Goal: Task Accomplishment & Management: Complete application form

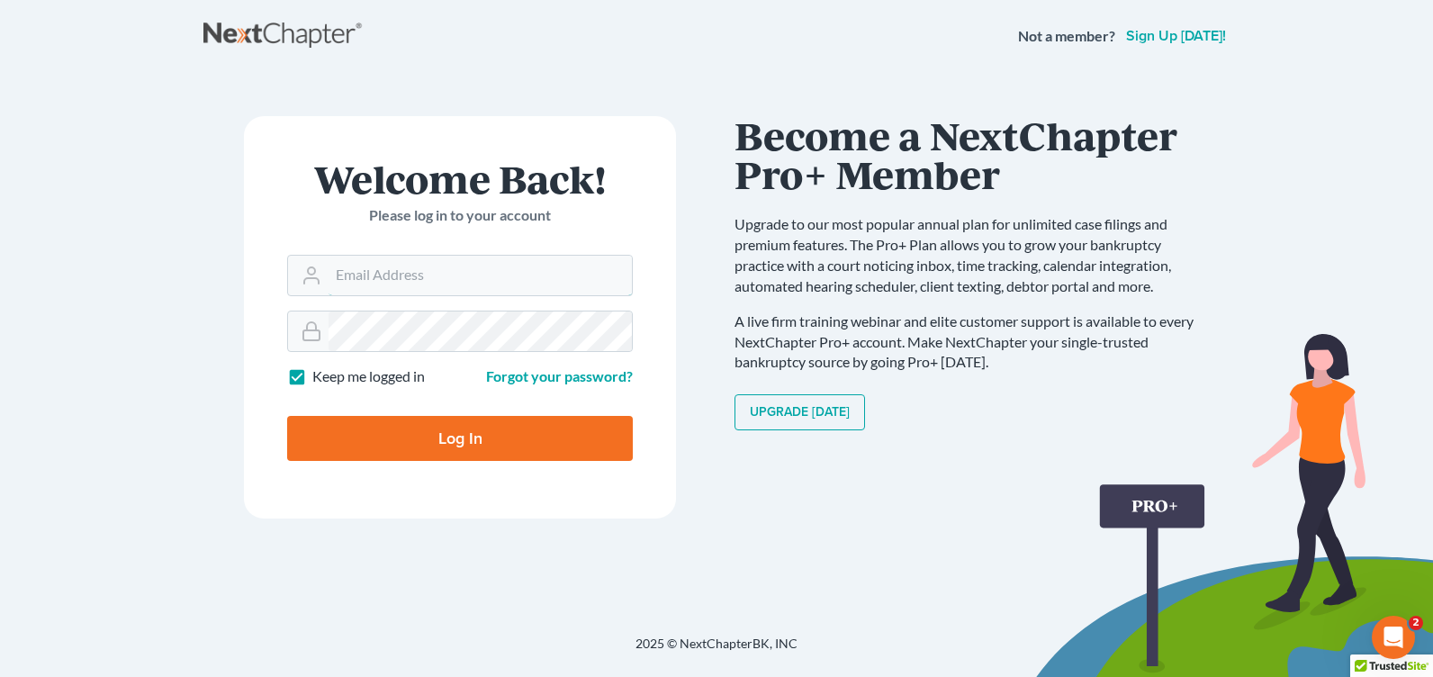
type input "[PERSON_NAME][EMAIL_ADDRESS][DOMAIN_NAME]"
click at [952, 94] on div "Welcome Back! Please log in to your account Email Address courtney@brandonlawye…" at bounding box center [716, 332] width 1026 height 519
click at [534, 432] on input "Log In" at bounding box center [460, 438] width 346 height 45
type input "Thinking..."
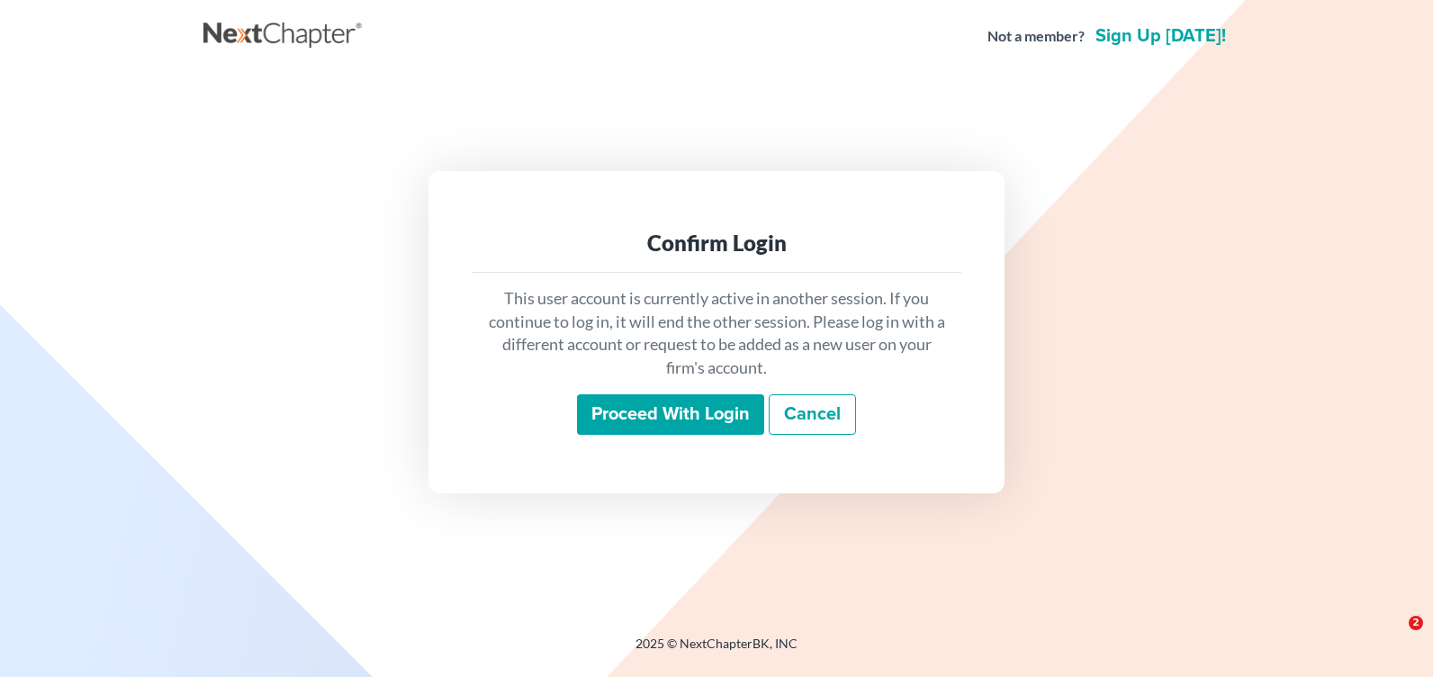
click at [563, 407] on div "Proceed with login Cancel" at bounding box center [716, 415] width 461 height 42
click at [606, 417] on input "Proceed with login" at bounding box center [670, 414] width 187 height 41
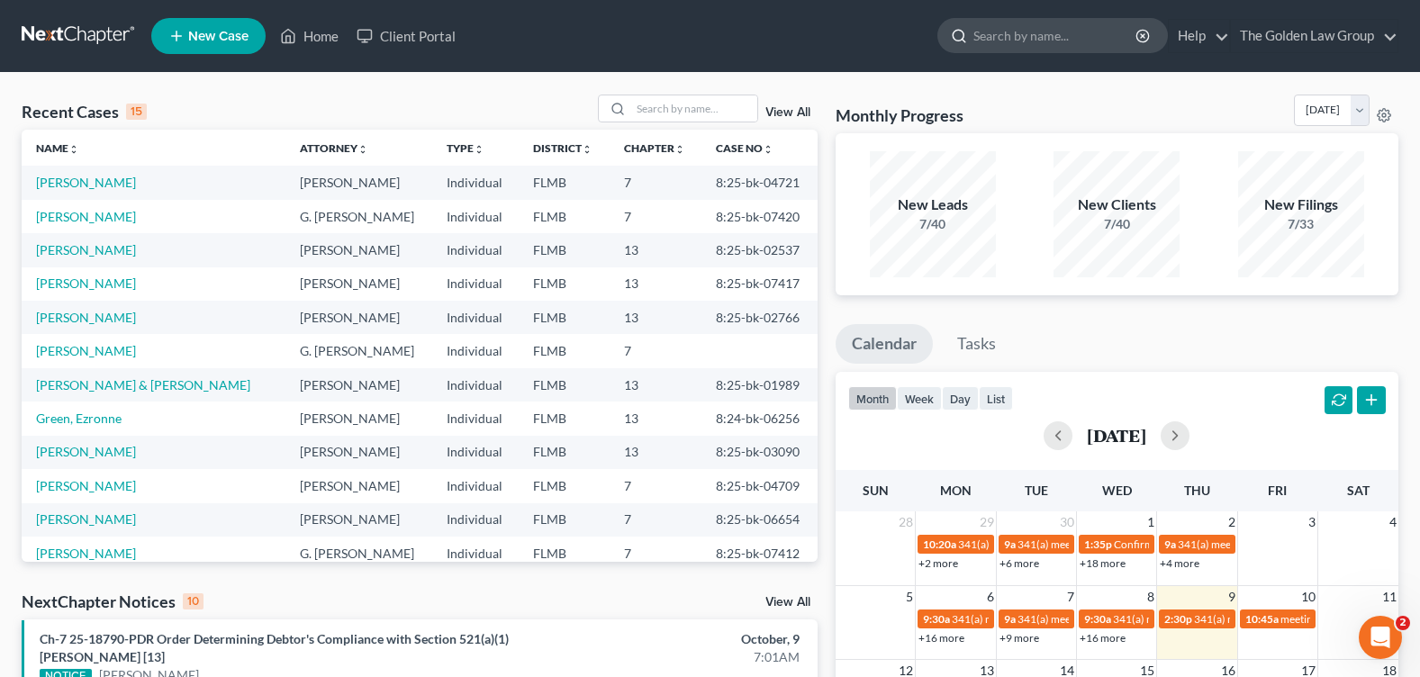
click at [1004, 35] on input "search" at bounding box center [1055, 35] width 165 height 33
type input "gantus"
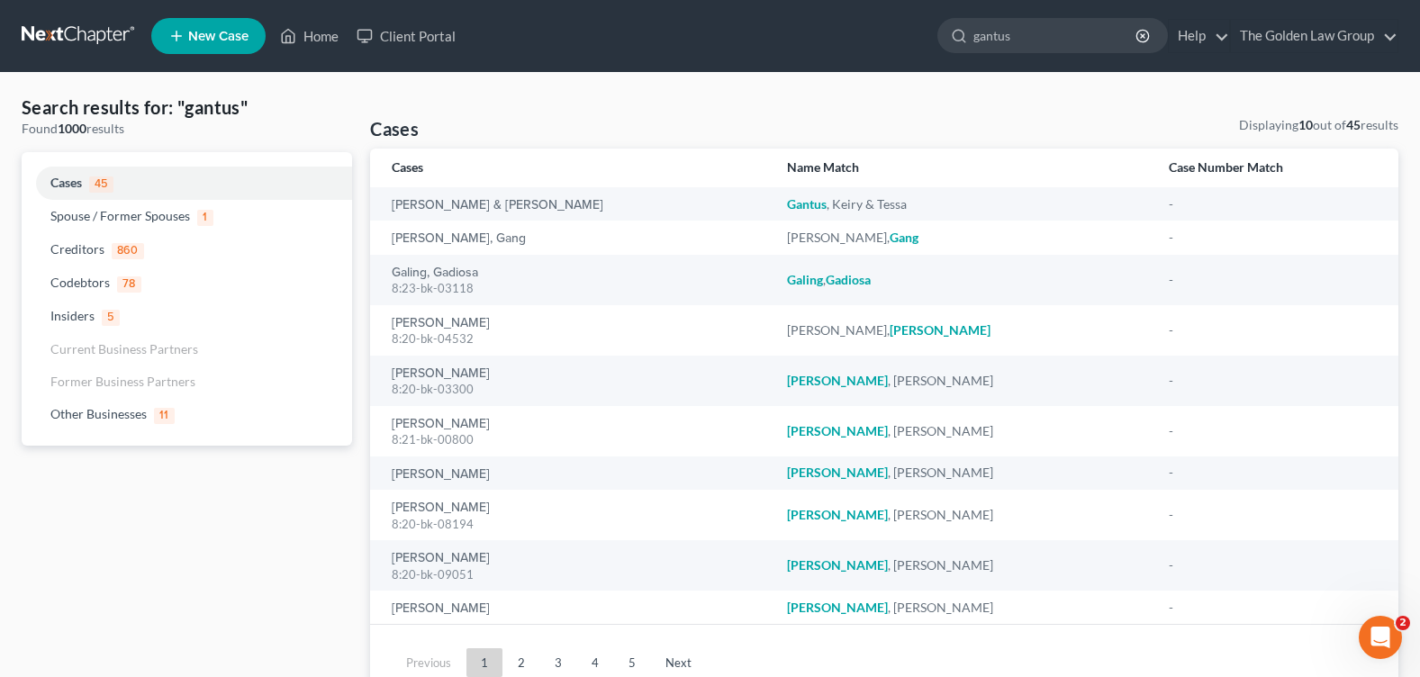
click at [786, 104] on div "Search results for: "gantus" Found 1000 results Cases 45 Spouse / Former Spouse…" at bounding box center [710, 398] width 1394 height 606
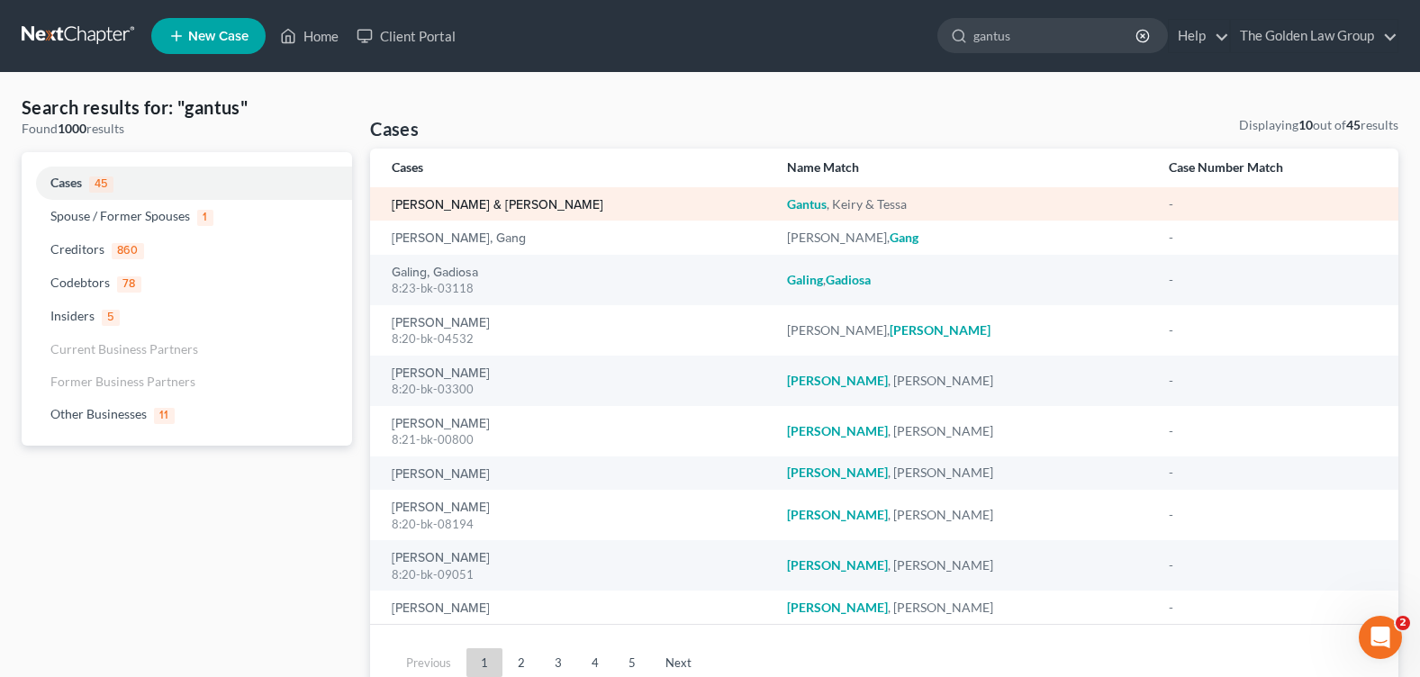
click at [423, 205] on link "Gantus, Keiry & Tessa" at bounding box center [498, 205] width 212 height 13
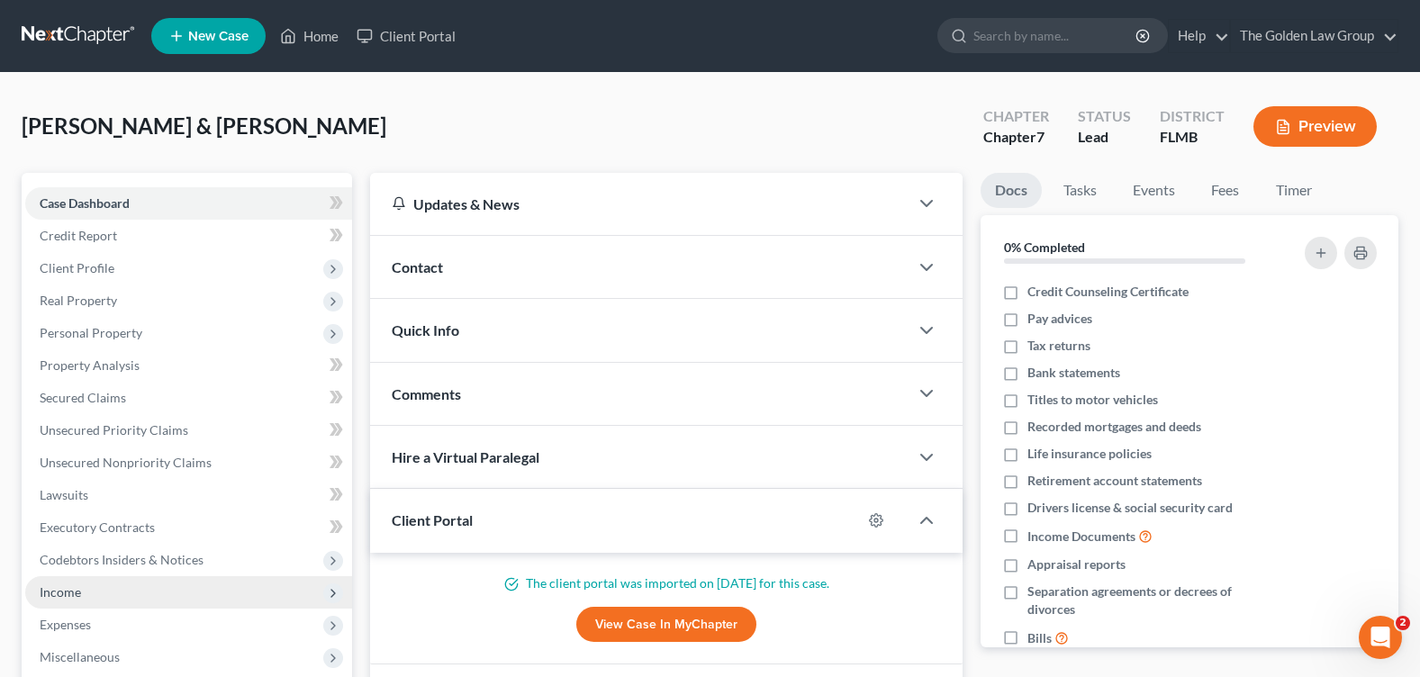
click at [127, 585] on span "Income" at bounding box center [188, 592] width 327 height 32
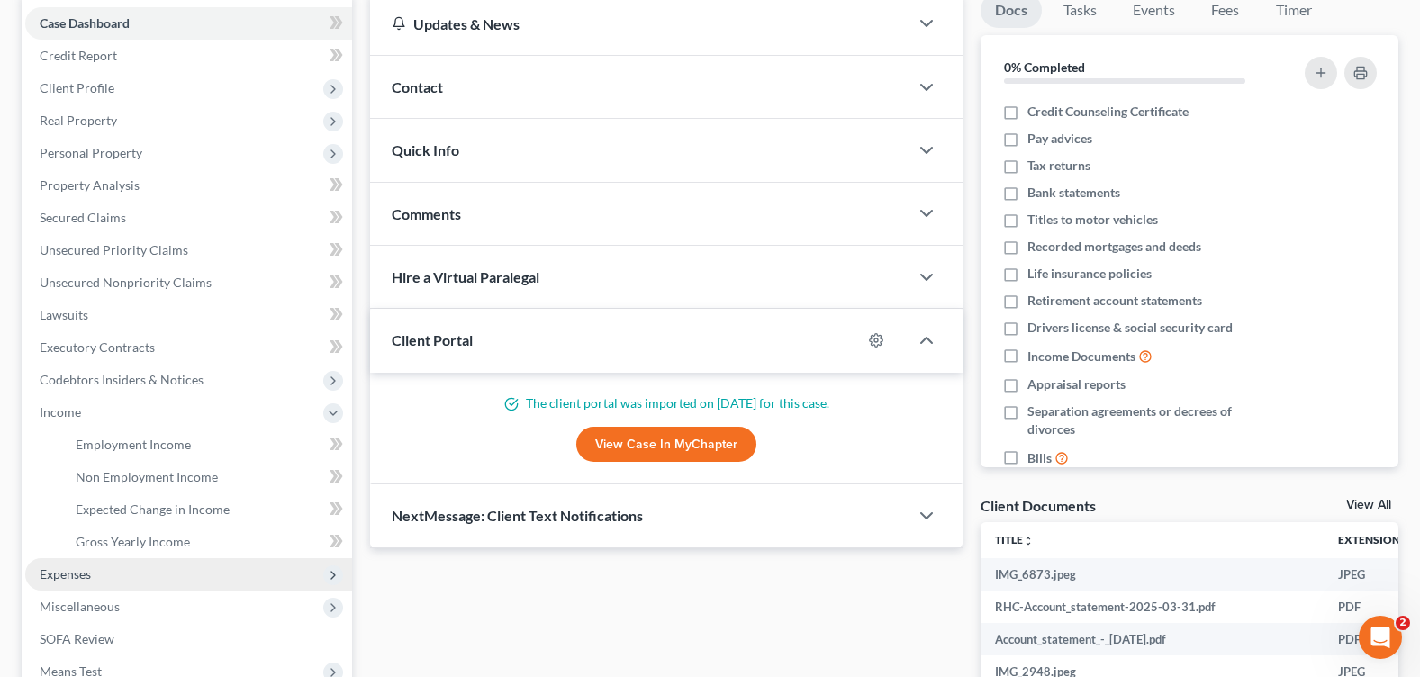
click at [155, 575] on span "Expenses" at bounding box center [188, 574] width 327 height 32
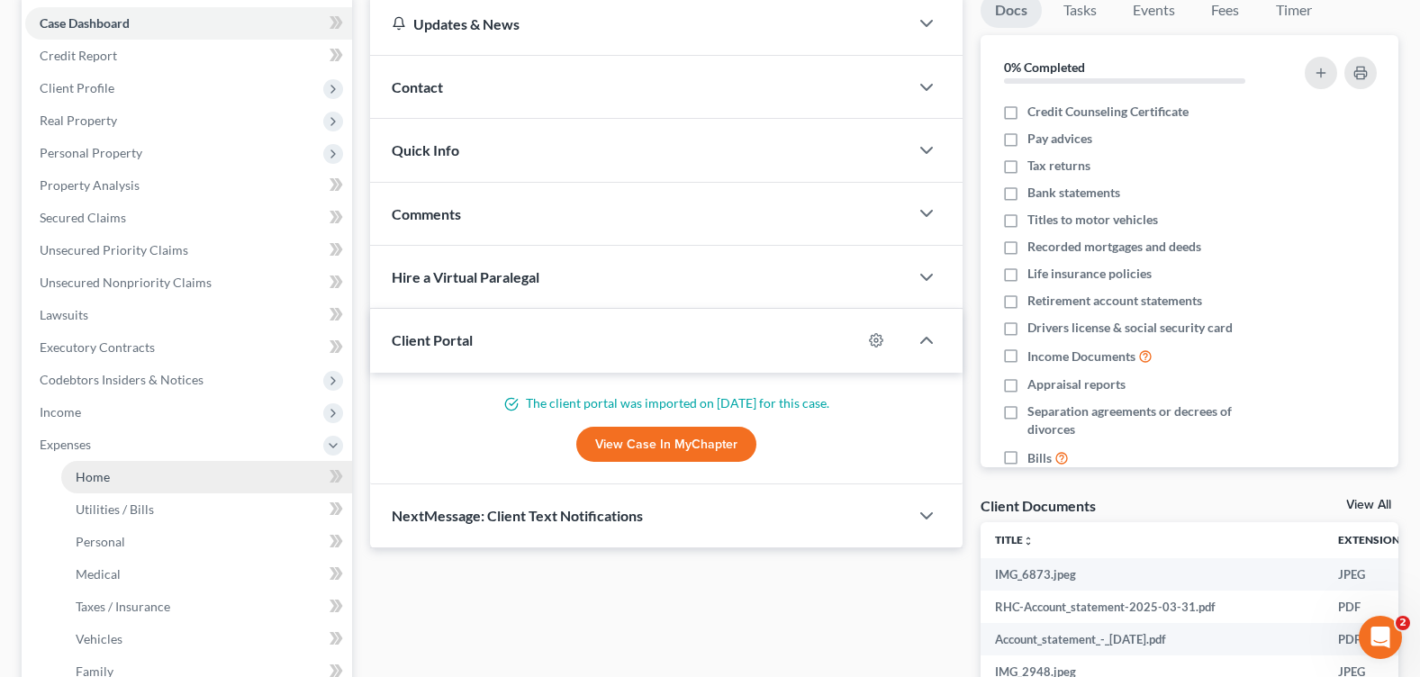
click at [123, 478] on link "Home" at bounding box center [206, 477] width 291 height 32
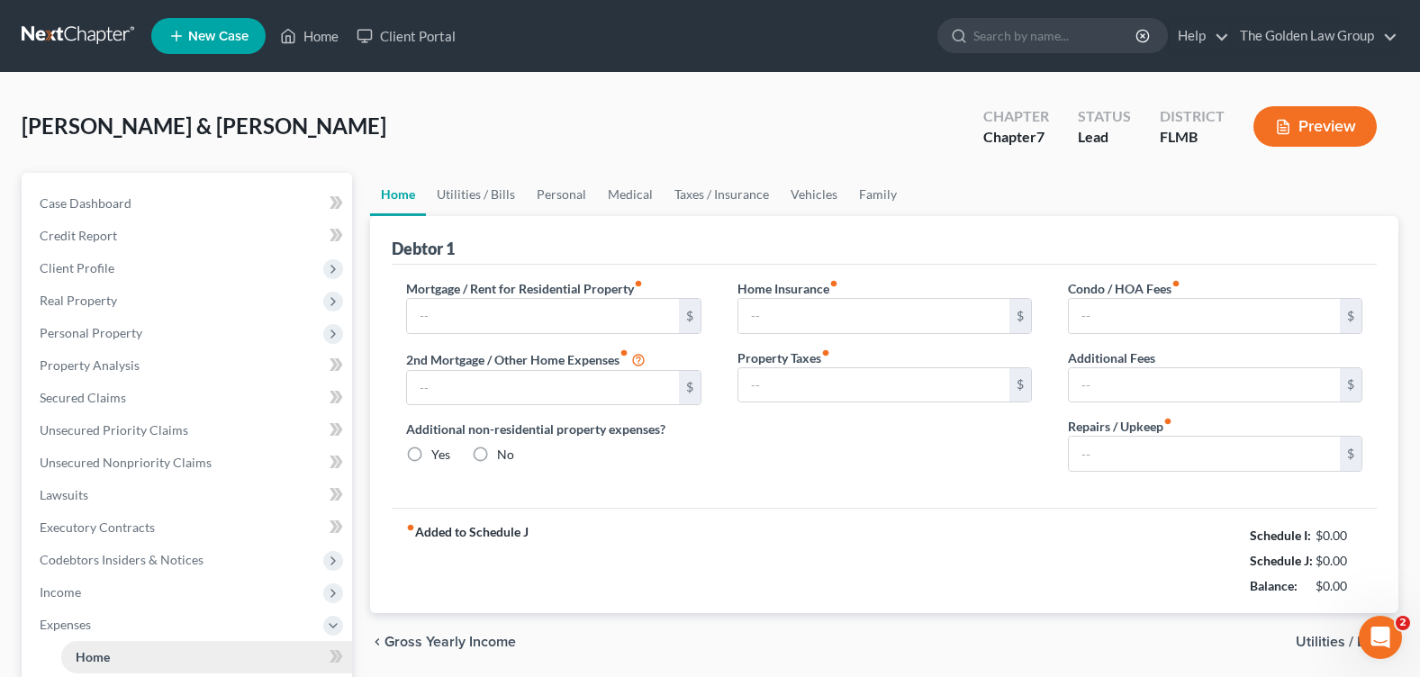
type input "2,230.00"
radio input "true"
type input "80.00"
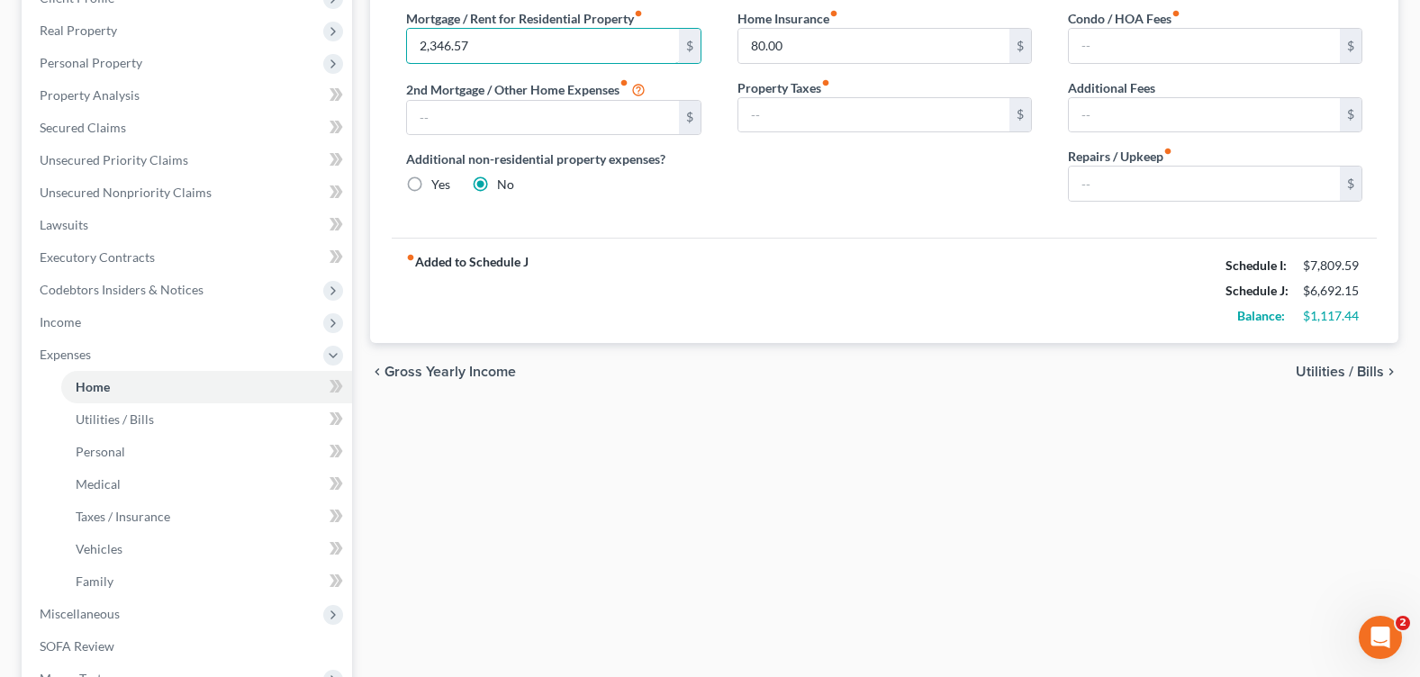
scroll to position [507, 0]
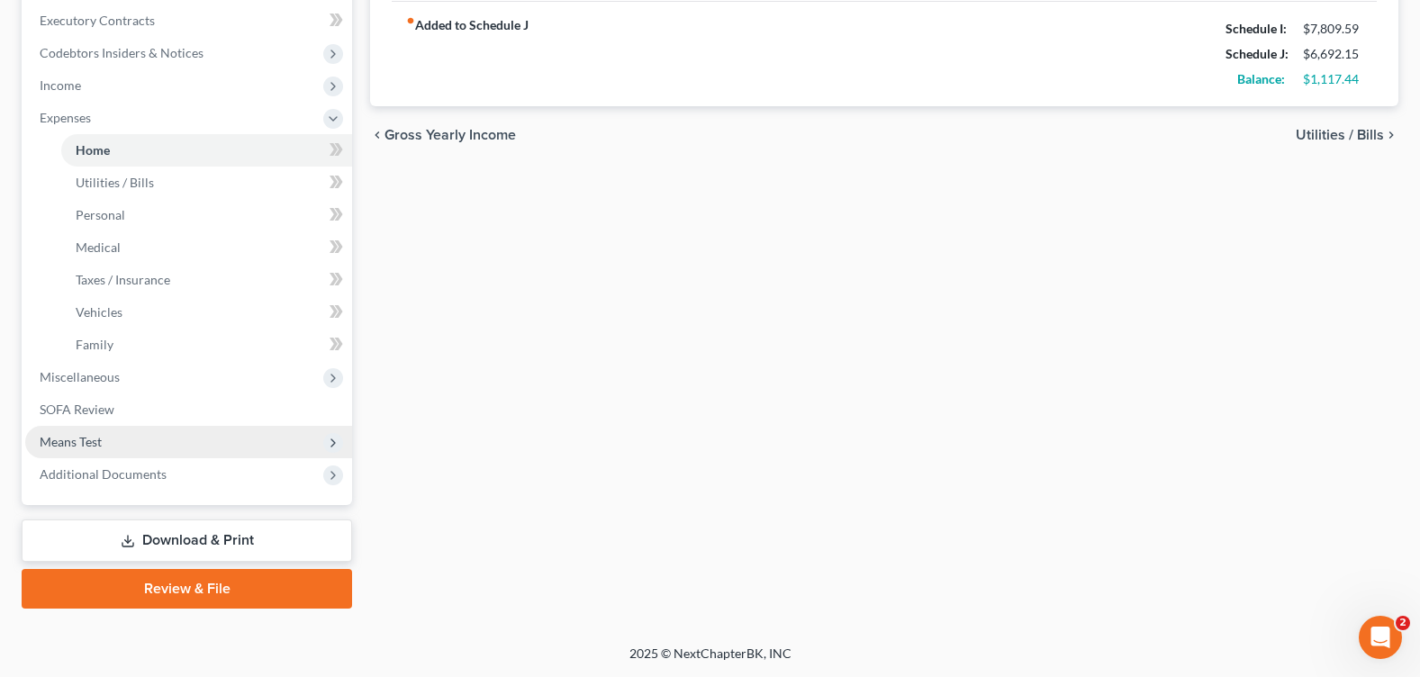
type input "2,346.57"
click at [85, 427] on span "Means Test" at bounding box center [188, 442] width 327 height 32
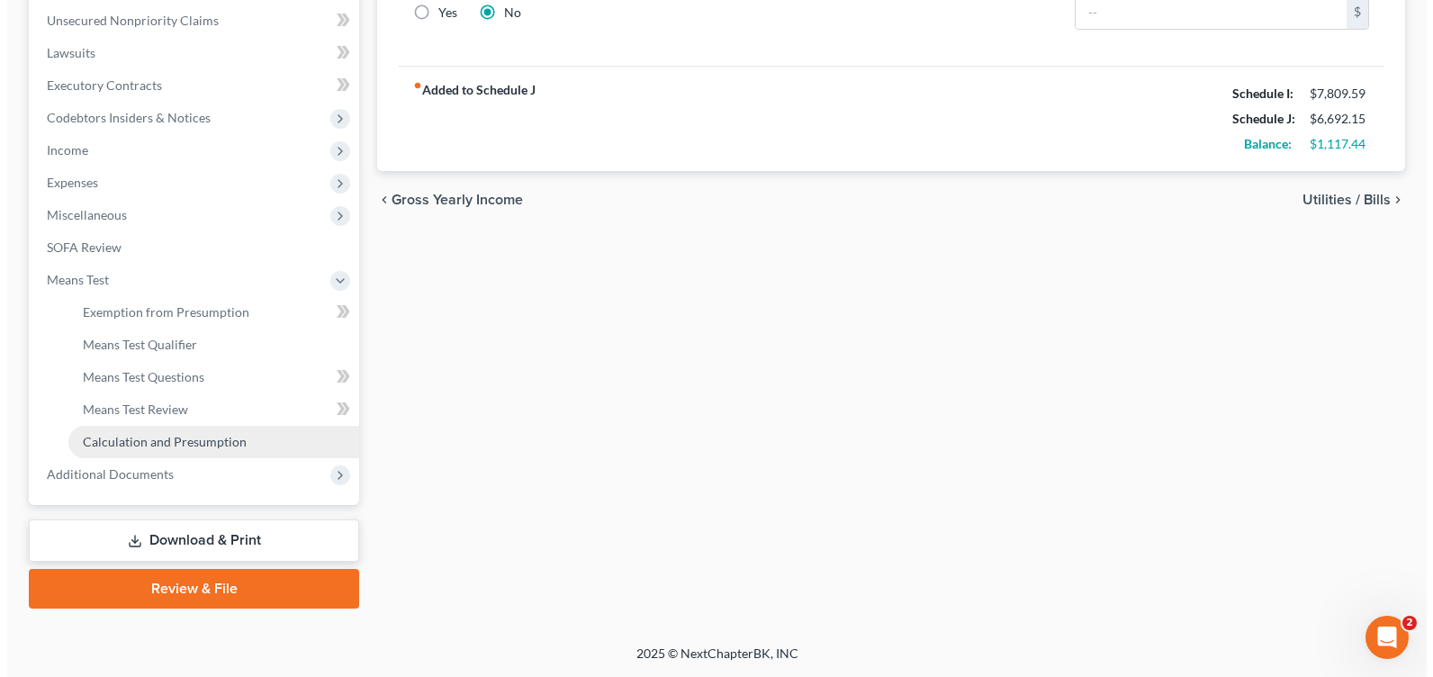
scroll to position [442, 0]
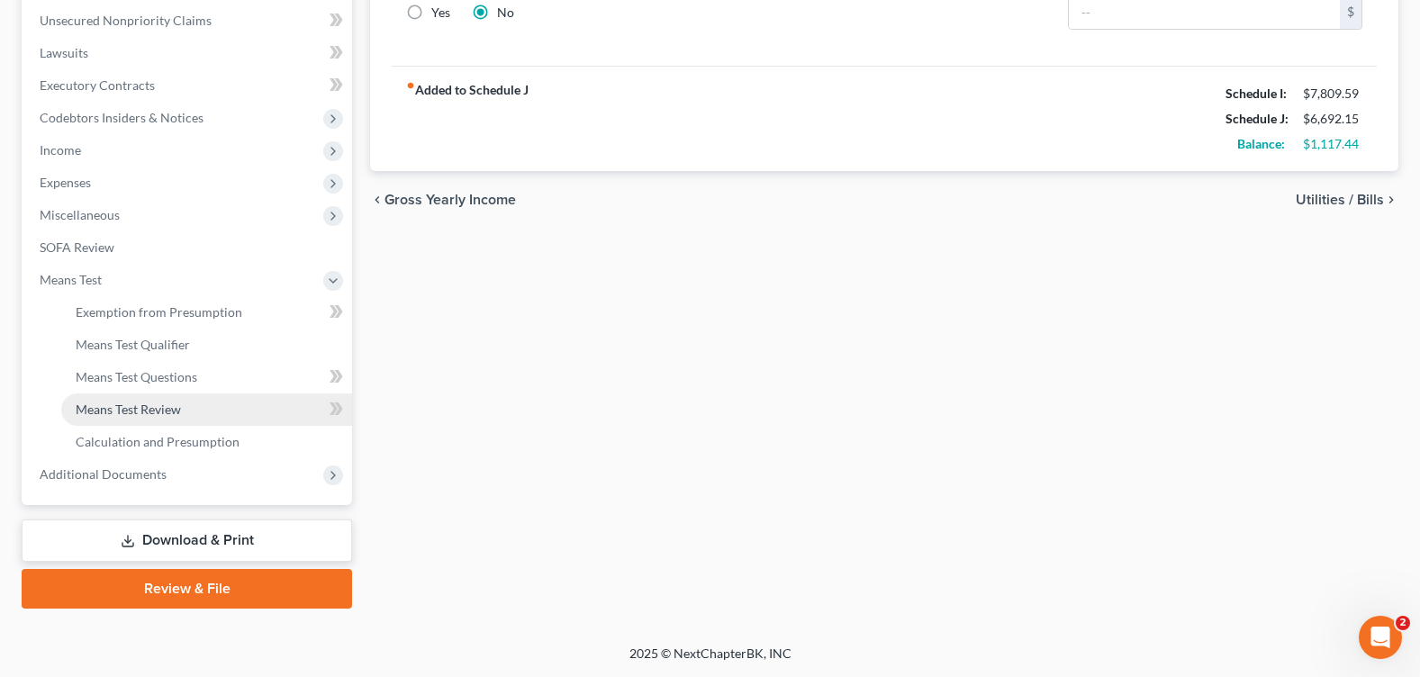
click at [175, 412] on span "Means Test Review" at bounding box center [128, 409] width 105 height 15
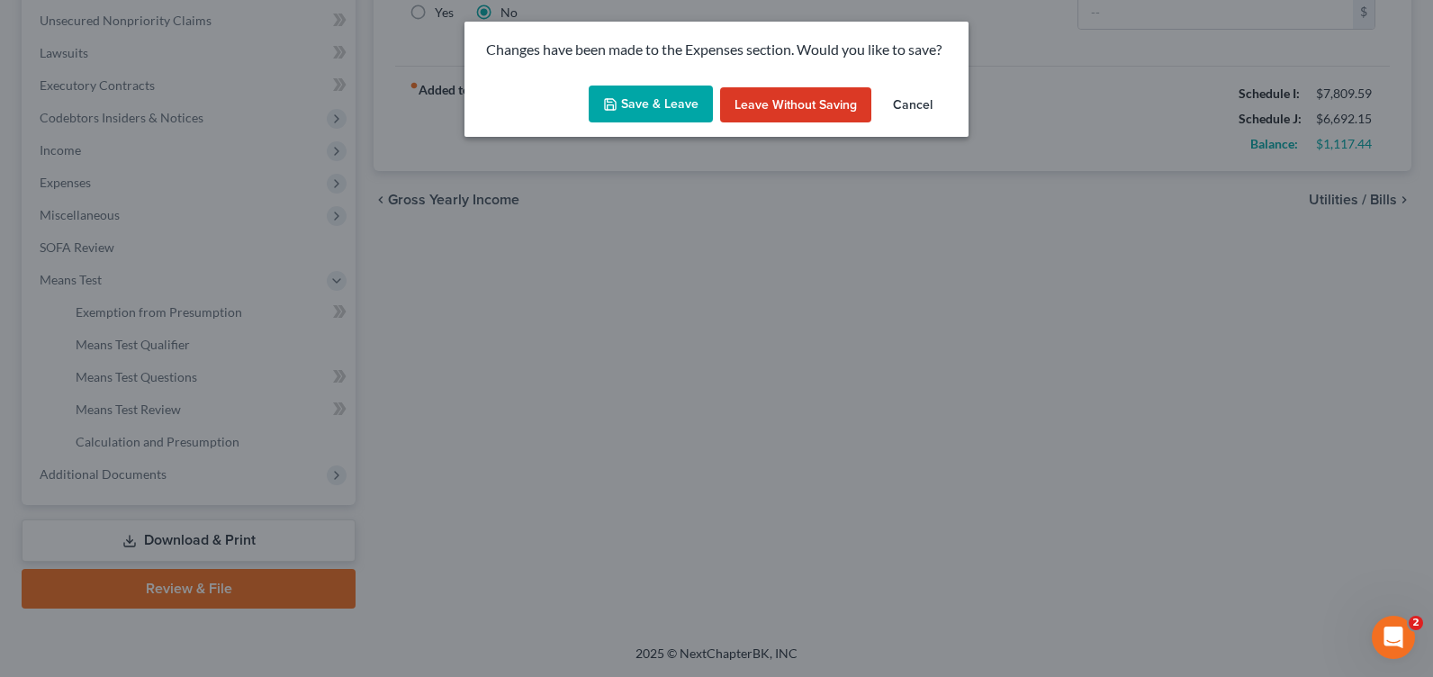
click at [628, 109] on button "Save & Leave" at bounding box center [651, 105] width 124 height 38
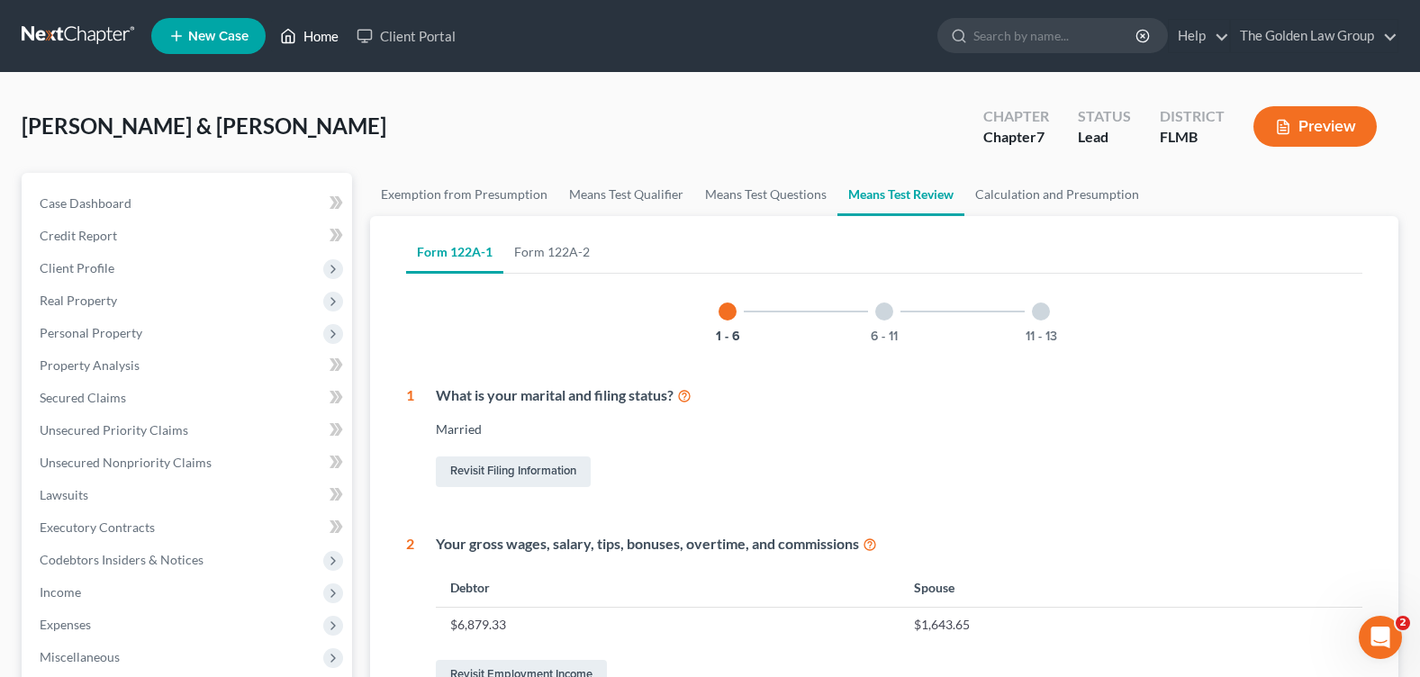
click at [319, 36] on link "Home" at bounding box center [309, 36] width 77 height 32
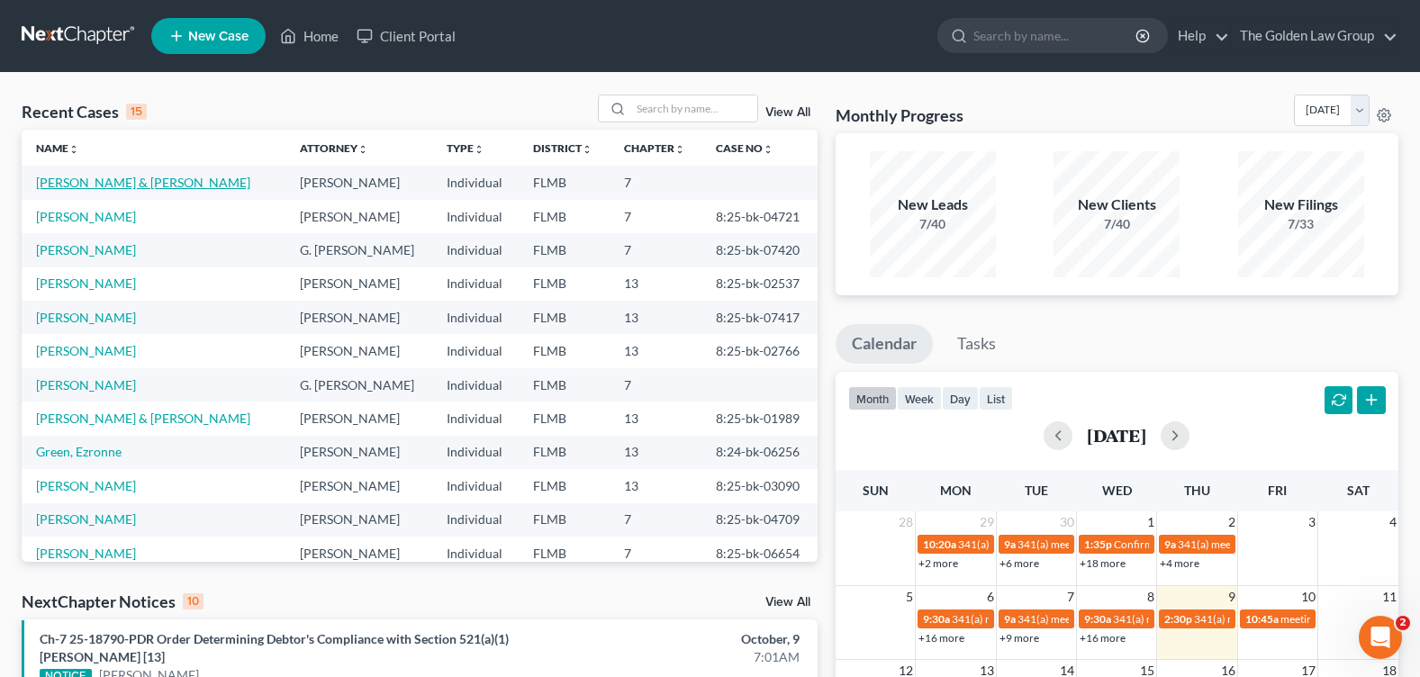
click at [72, 176] on link "Gantus, Keiry & Tessa" at bounding box center [143, 182] width 214 height 15
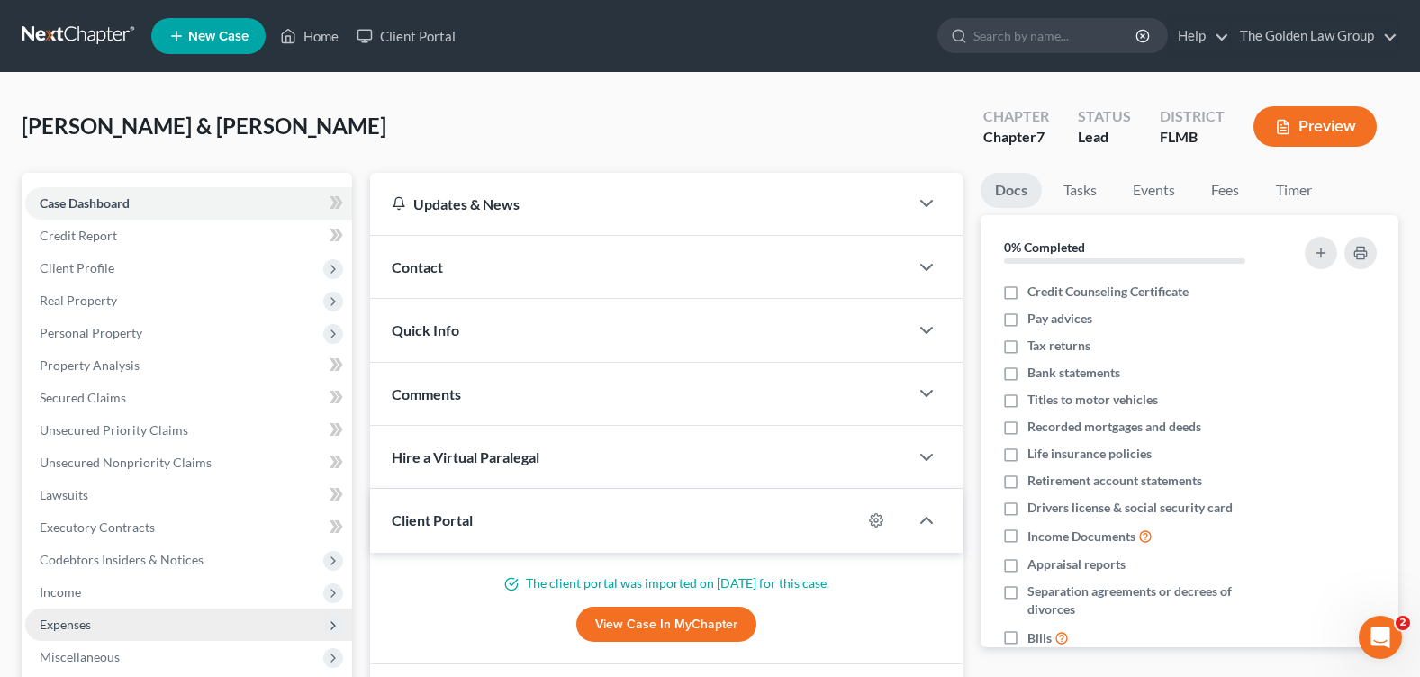
click at [78, 630] on span "Expenses" at bounding box center [65, 624] width 51 height 15
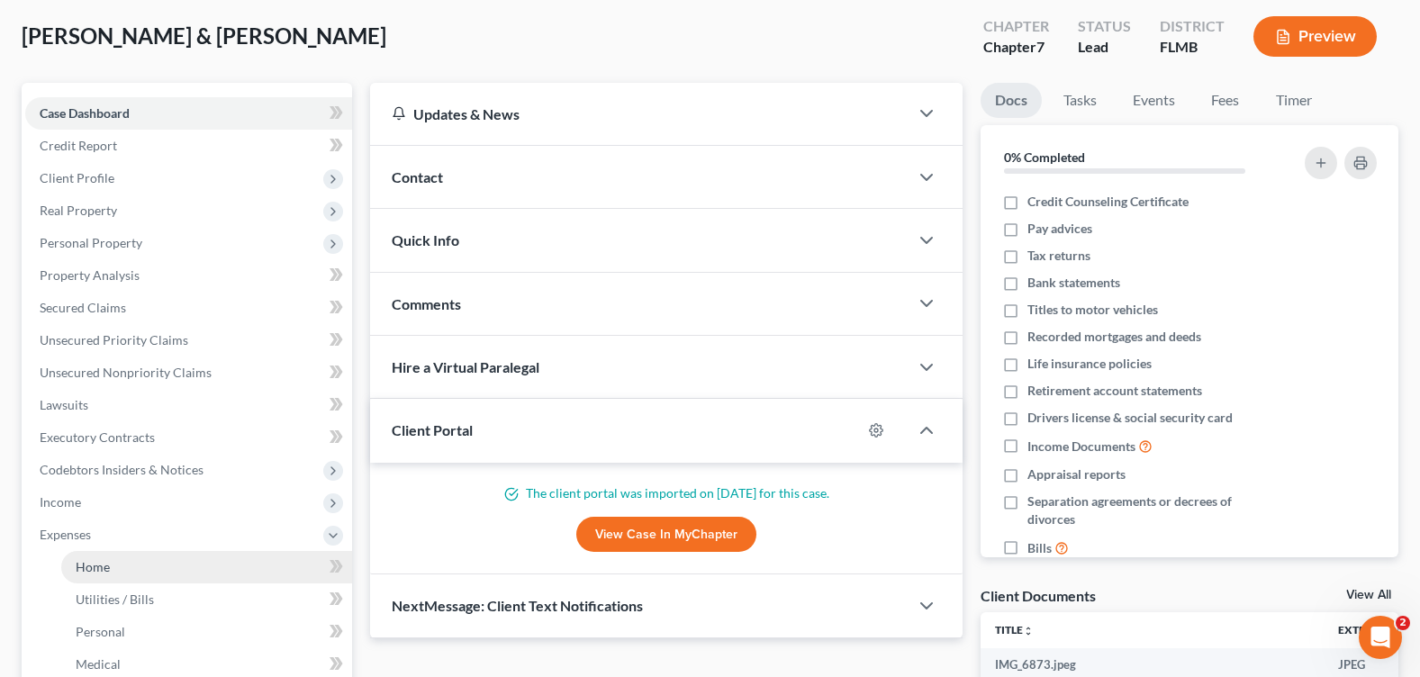
click at [139, 564] on link "Home" at bounding box center [206, 567] width 291 height 32
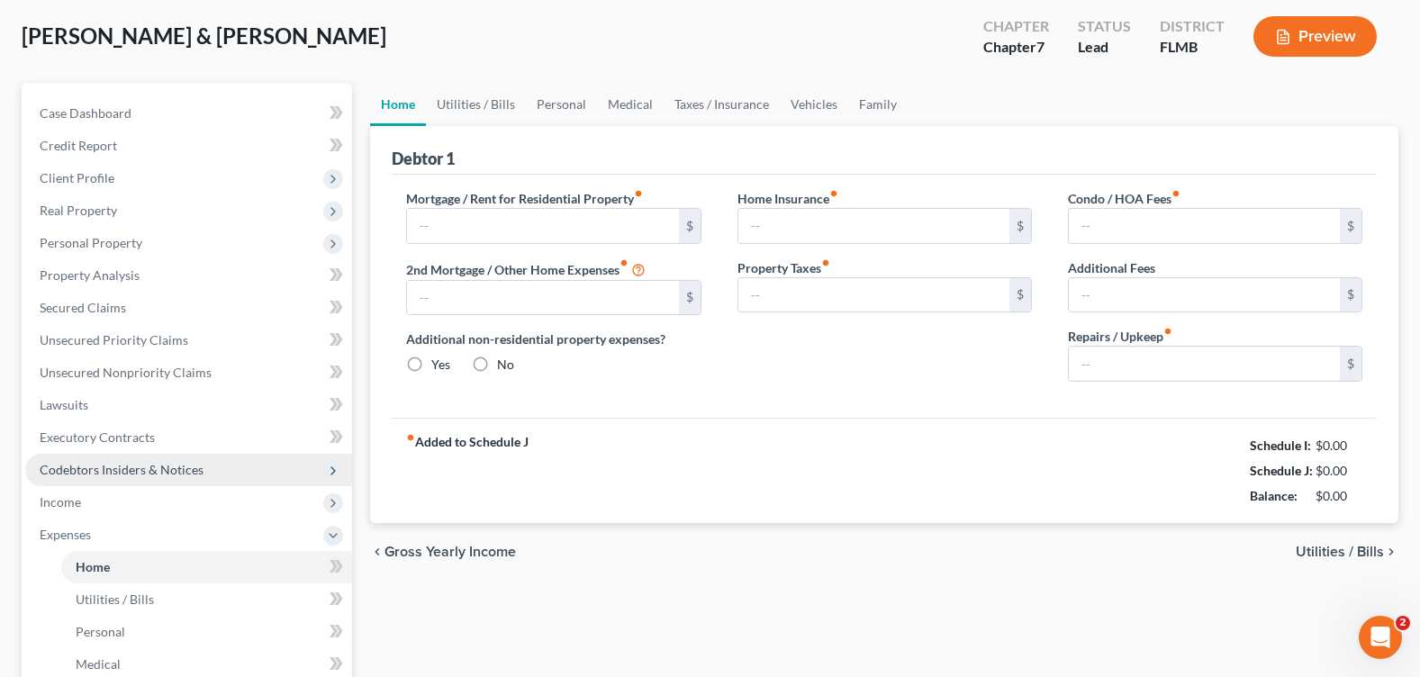
type input "2,346.57"
radio input "true"
type input "80.00"
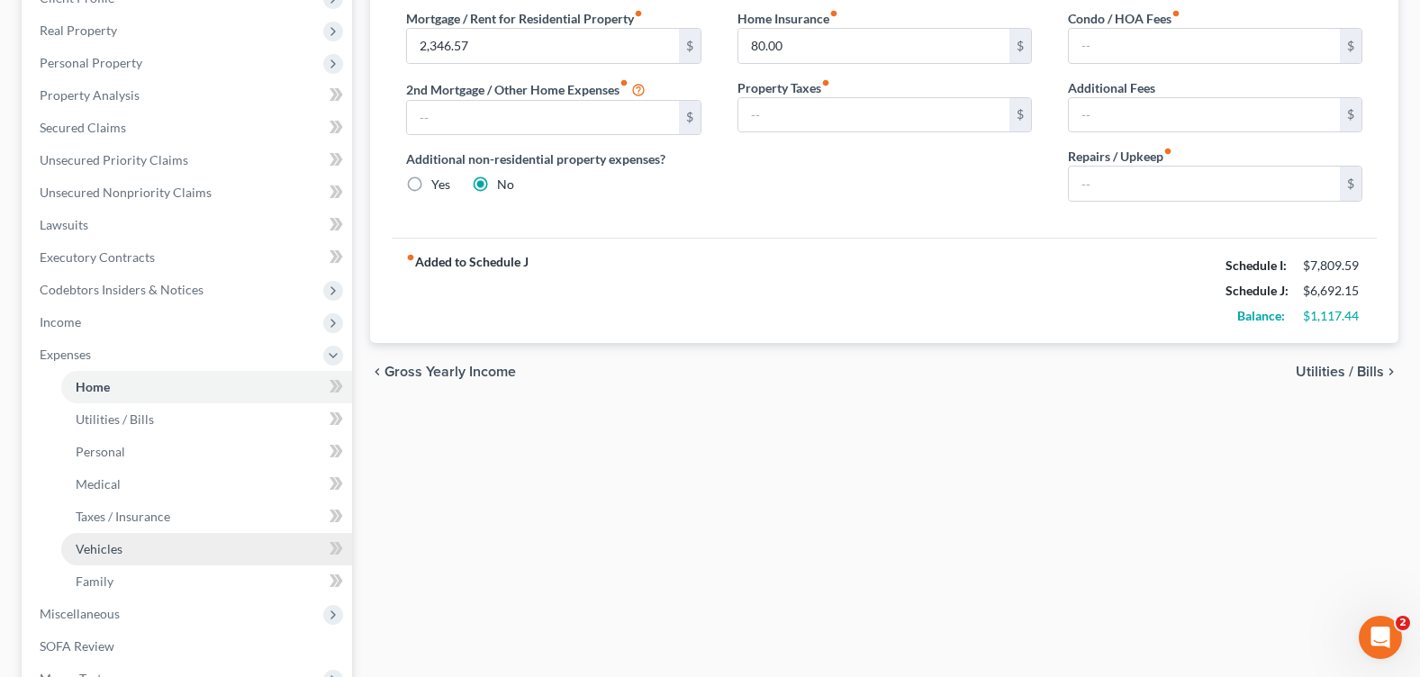
scroll to position [360, 0]
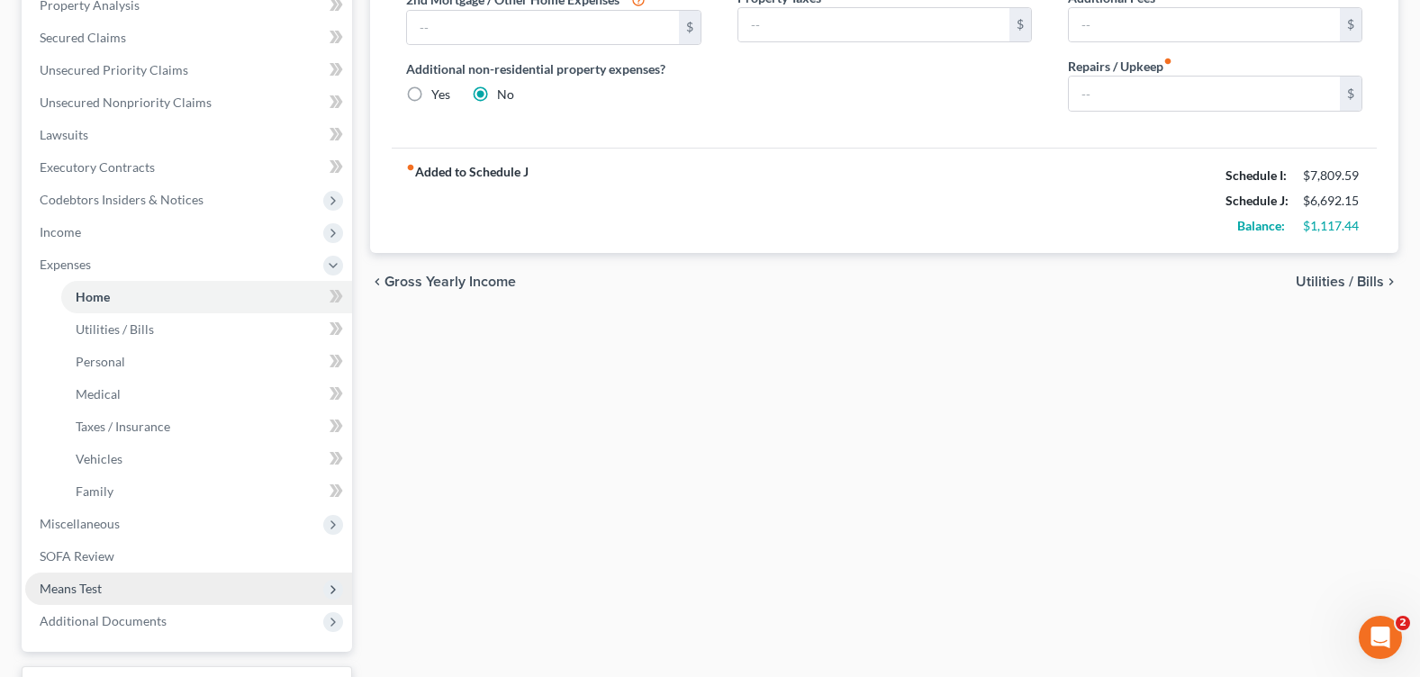
click at [142, 582] on span "Means Test" at bounding box center [188, 589] width 327 height 32
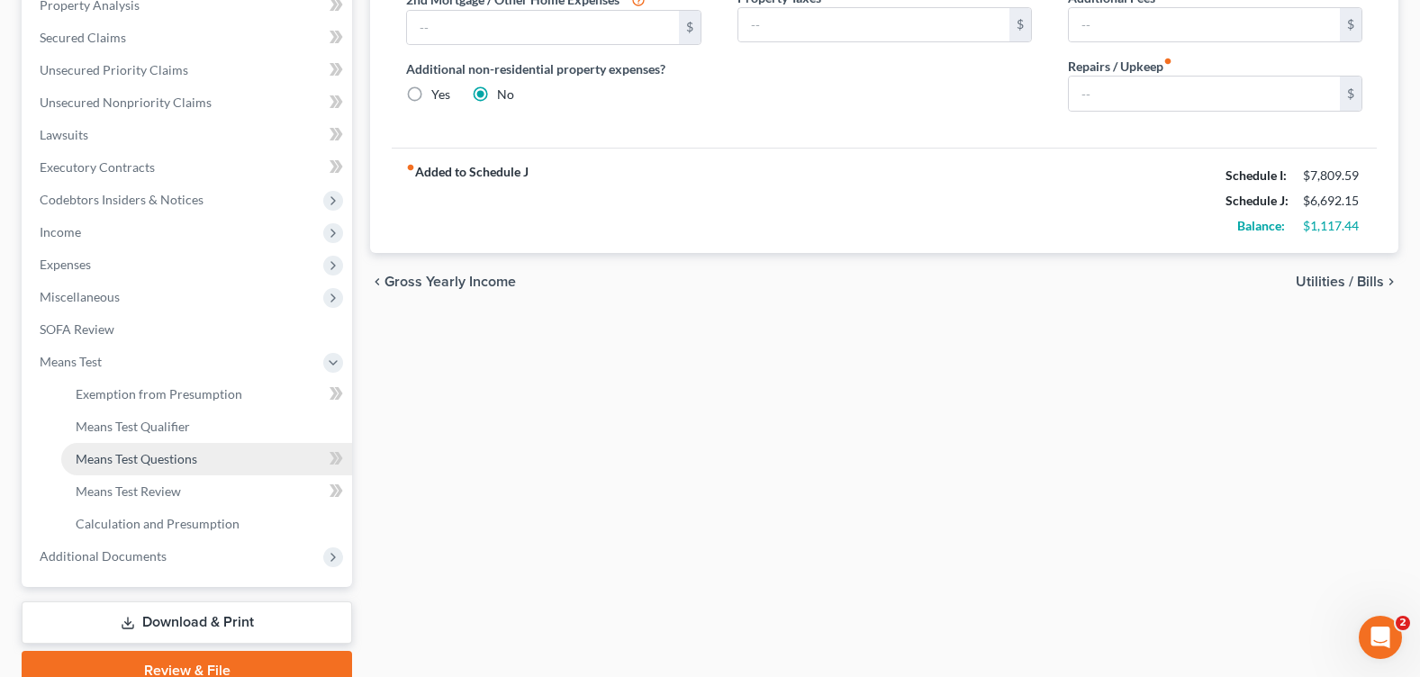
click at [178, 460] on span "Means Test Questions" at bounding box center [137, 458] width 122 height 15
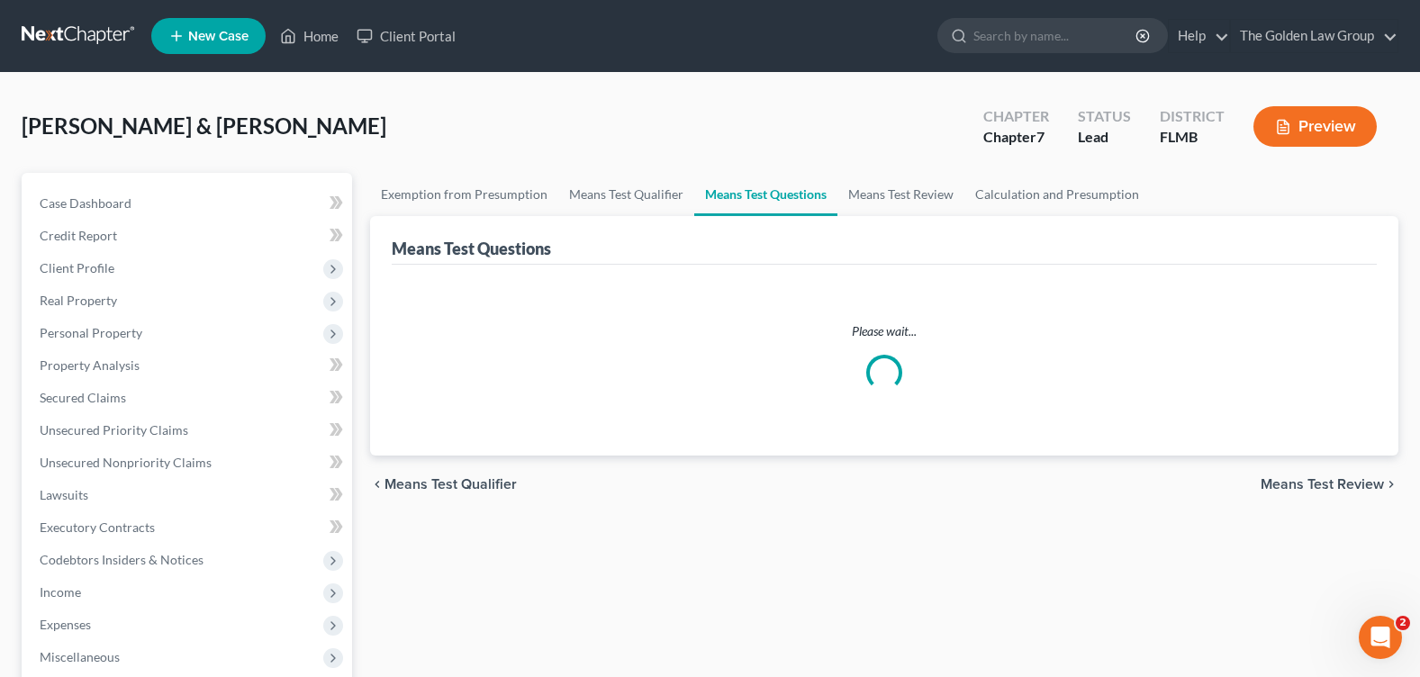
click at [618, 131] on div "Gantus, Keiry & Tessa Upgraded Chapter Chapter 7 Status Lead District FLMB Prev…" at bounding box center [710, 134] width 1376 height 78
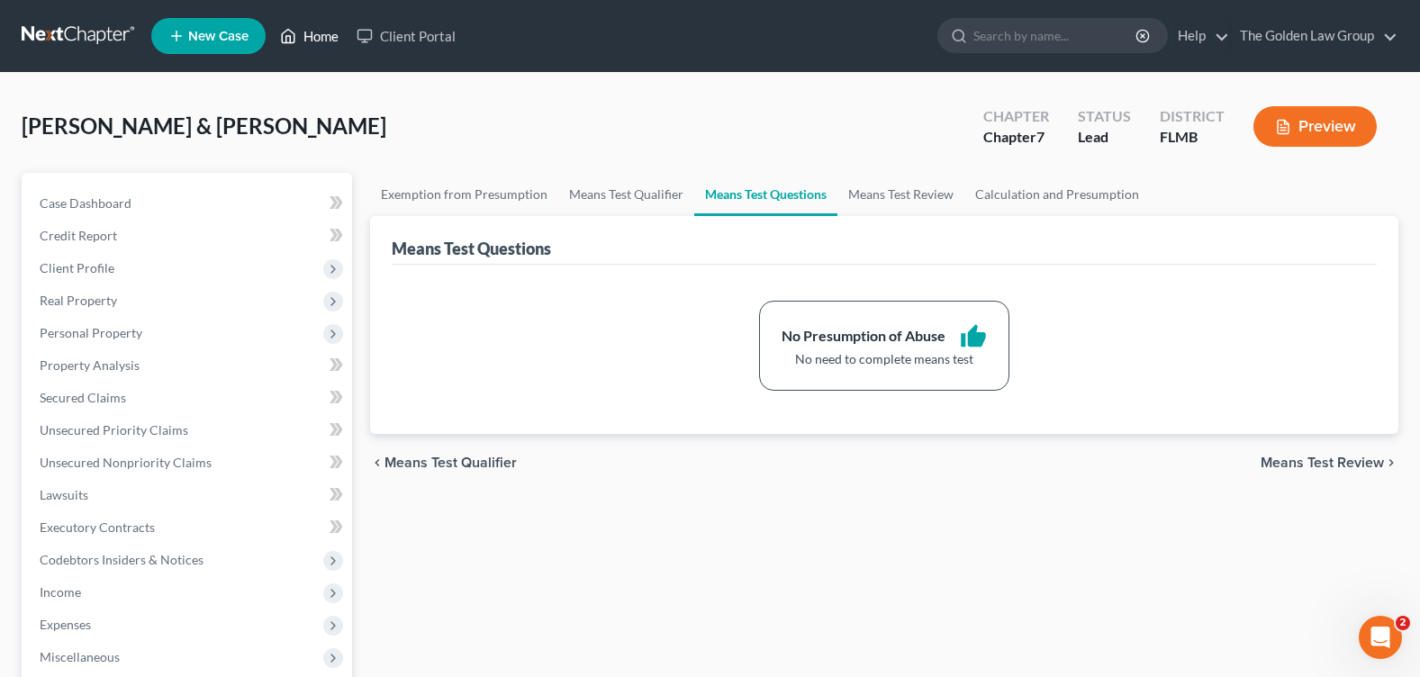
click at [302, 37] on link "Home" at bounding box center [309, 36] width 77 height 32
